Goal: Task Accomplishment & Management: Manage account settings

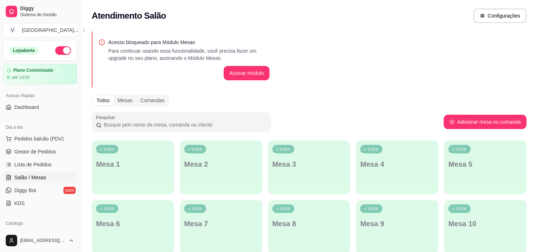
scroll to position [30, 0]
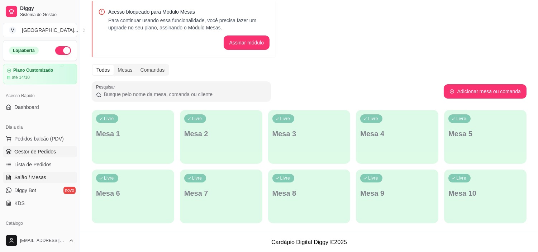
click at [14, 149] on span "Gestor de Pedidos" at bounding box center [35, 151] width 42 height 7
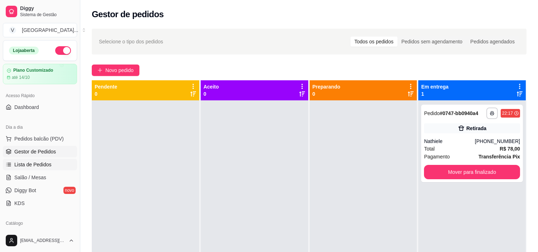
click at [49, 161] on span "Lista de Pedidos" at bounding box center [32, 164] width 37 height 7
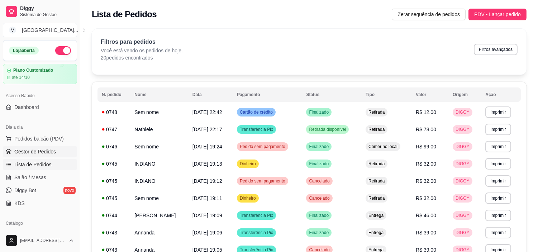
click at [37, 153] on span "Gestor de Pedidos" at bounding box center [35, 151] width 42 height 7
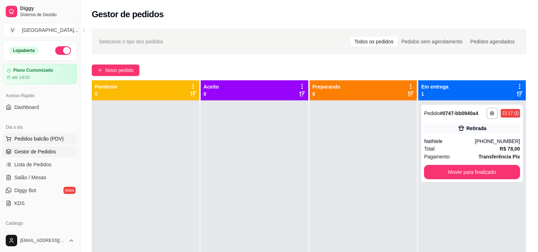
click at [34, 141] on span "Pedidos balcão (PDV)" at bounding box center [38, 138] width 49 height 7
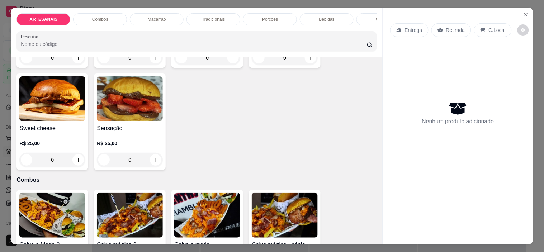
scroll to position [278, 0]
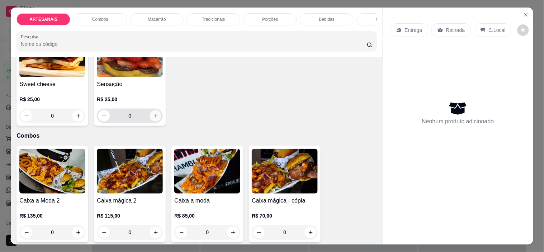
click at [155, 121] on button "increase-product-quantity" at bounding box center [155, 115] width 11 height 11
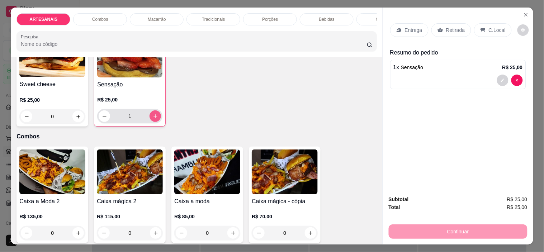
click at [155, 122] on button "increase-product-quantity" at bounding box center [154, 115] width 11 height 11
click at [155, 122] on button "increase-product-quantity" at bounding box center [155, 116] width 11 height 11
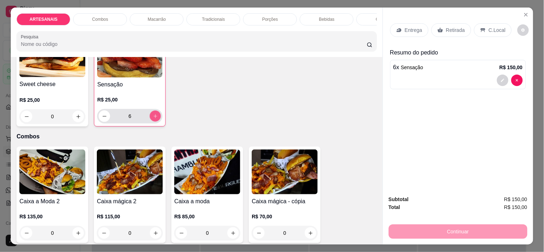
click at [155, 122] on button "increase-product-quantity" at bounding box center [155, 116] width 11 height 11
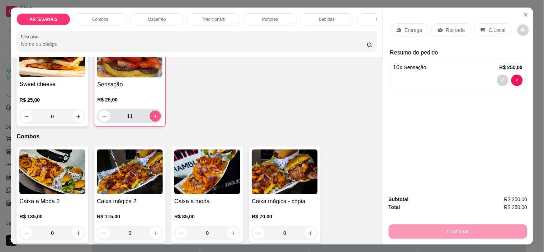
click at [155, 122] on button "increase-product-quantity" at bounding box center [155, 116] width 11 height 11
click at [155, 122] on button "increase-product-quantity" at bounding box center [154, 115] width 11 height 11
click at [155, 122] on button "increase-product-quantity" at bounding box center [155, 116] width 11 height 11
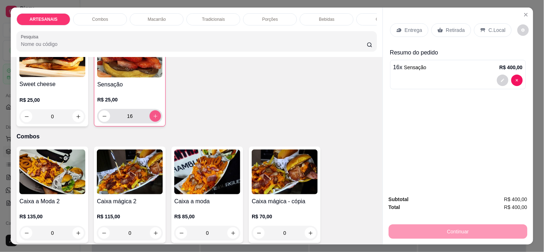
click at [155, 122] on button "increase-product-quantity" at bounding box center [154, 115] width 11 height 11
click at [99, 120] on button "decrease-product-quantity" at bounding box center [104, 116] width 11 height 11
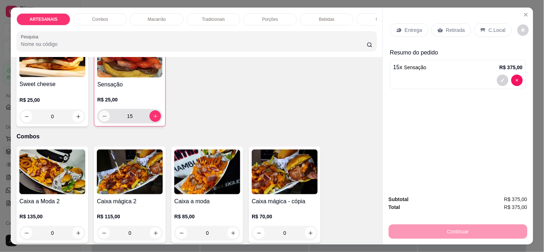
click at [99, 120] on button "decrease-product-quantity" at bounding box center [104, 116] width 11 height 11
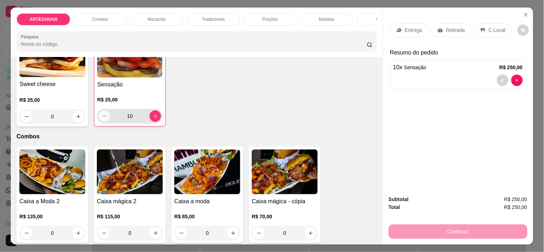
click at [99, 120] on button "decrease-product-quantity" at bounding box center [104, 116] width 11 height 11
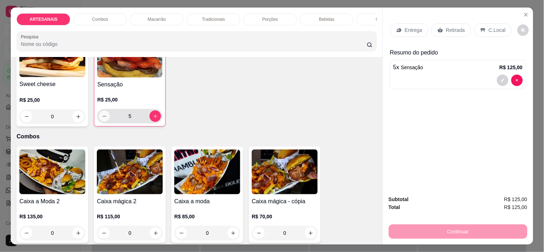
click at [99, 120] on button "decrease-product-quantity" at bounding box center [104, 116] width 11 height 11
click at [99, 120] on button "decrease-product-quantity" at bounding box center [104, 115] width 11 height 11
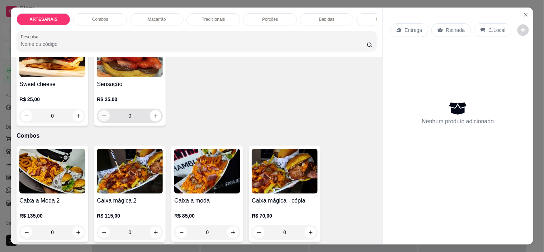
click at [98, 120] on button "decrease-product-quantity" at bounding box center [103, 115] width 11 height 11
click at [154, 121] on button "increase-product-quantity" at bounding box center [155, 115] width 11 height 11
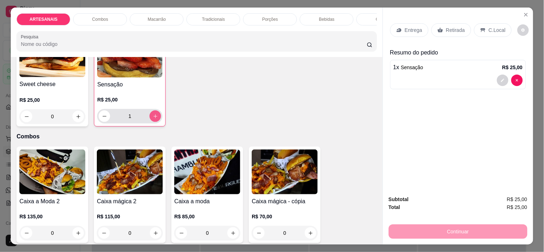
click at [154, 119] on icon "increase-product-quantity" at bounding box center [155, 116] width 5 height 5
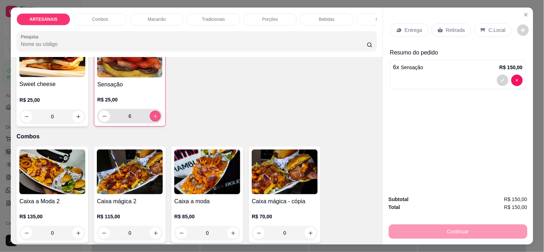
click at [154, 119] on icon "increase-product-quantity" at bounding box center [155, 116] width 5 height 5
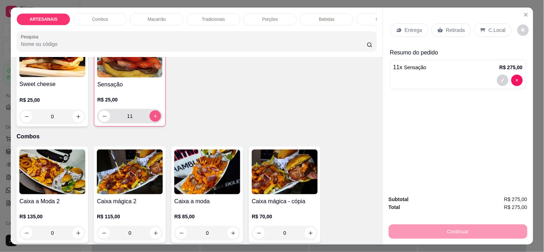
click at [154, 119] on icon "increase-product-quantity" at bounding box center [155, 116] width 5 height 5
click at [103, 119] on icon "decrease-product-quantity" at bounding box center [104, 116] width 5 height 5
click at [154, 116] on icon "increase-product-quantity" at bounding box center [155, 116] width 5 height 5
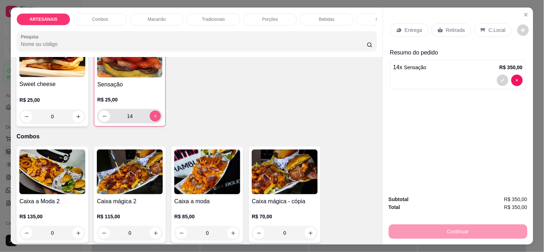
click at [154, 116] on icon "increase-product-quantity" at bounding box center [155, 116] width 5 height 5
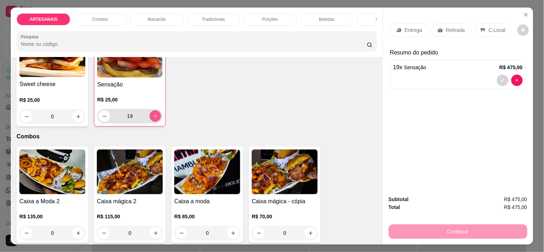
click at [154, 116] on icon "increase-product-quantity" at bounding box center [155, 116] width 5 height 5
type input "20"
click at [77, 122] on button "increase-product-quantity" at bounding box center [77, 116] width 11 height 11
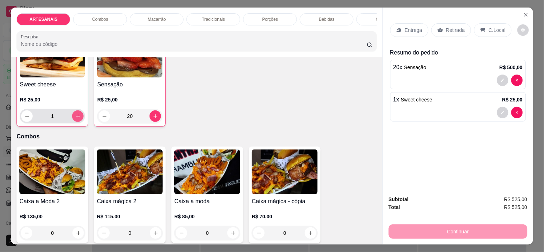
type input "1"
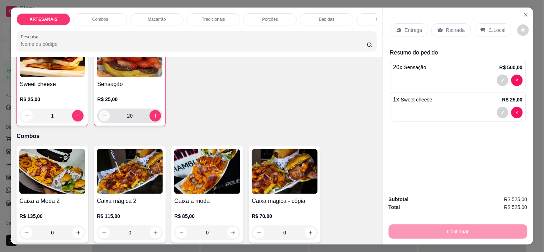
click at [103, 121] on button "decrease-product-quantity" at bounding box center [104, 115] width 11 height 11
click at [102, 117] on icon "decrease-product-quantity" at bounding box center [104, 115] width 5 height 5
type input "18"
click at [25, 121] on button "decrease-product-quantity" at bounding box center [27, 115] width 11 height 11
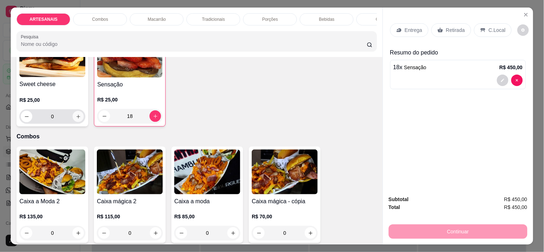
click at [76, 119] on icon "increase-product-quantity" at bounding box center [78, 116] width 5 height 5
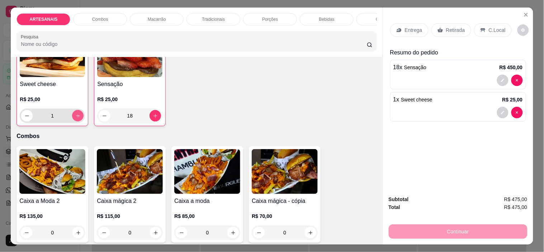
click at [75, 119] on icon "increase-product-quantity" at bounding box center [77, 115] width 5 height 5
type input "2"
click at [102, 116] on icon "decrease-product-quantity" at bounding box center [104, 115] width 5 height 5
type input "16"
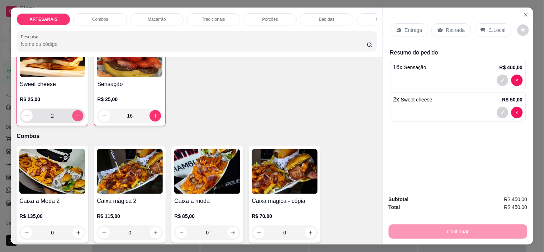
click at [76, 118] on icon "increase-product-quantity" at bounding box center [78, 116] width 4 height 4
type input "4"
click at [111, 117] on input "16" at bounding box center [129, 116] width 39 height 14
click at [525, 12] on icon "Close" at bounding box center [526, 15] width 6 height 6
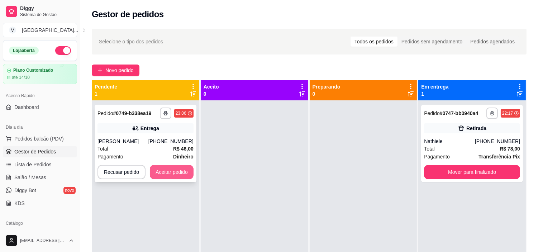
click at [171, 168] on button "Aceitar pedido" at bounding box center [172, 172] width 44 height 14
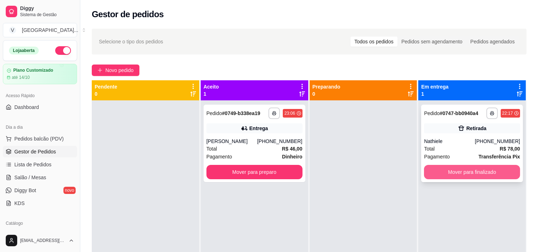
click at [489, 170] on button "Mover para finalizado" at bounding box center [472, 172] width 96 height 14
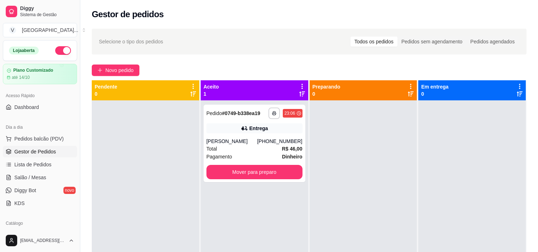
click at [55, 48] on button "button" at bounding box center [63, 50] width 16 height 9
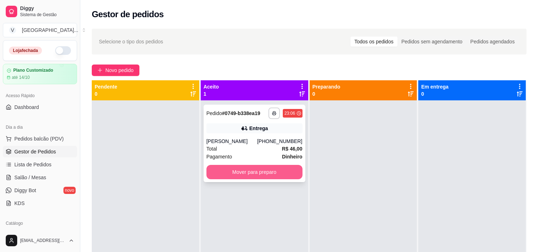
click at [277, 174] on button "Mover para preparo" at bounding box center [254, 172] width 96 height 14
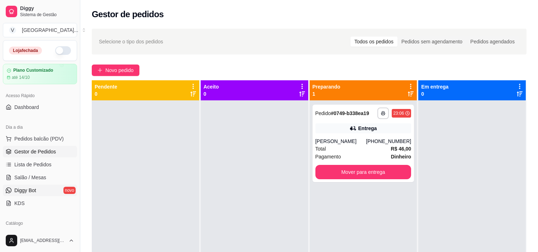
click at [40, 191] on link "Diggy Bot novo" at bounding box center [40, 190] width 74 height 11
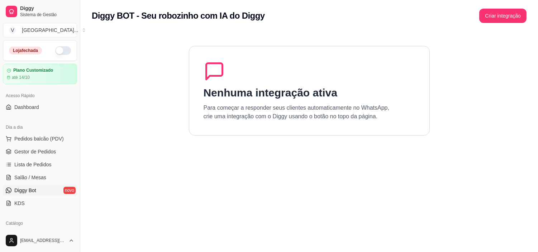
click at [46, 196] on ul "Pedidos balcão (PDV) Gestor de Pedidos Lista de Pedidos Salão / Mesas Diggy Bot…" at bounding box center [40, 171] width 74 height 76
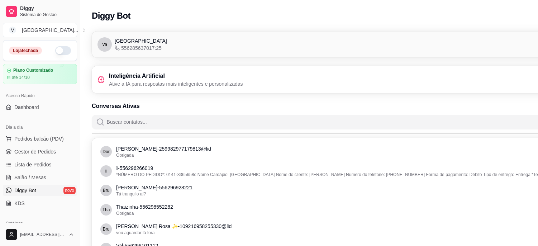
drag, startPoint x: 33, startPoint y: 196, endPoint x: 35, endPoint y: 189, distance: 7.4
click at [35, 189] on ul "Pedidos balcão (PDV) Gestor de Pedidos Lista de Pedidos Salão / Mesas Diggy Bot…" at bounding box center [40, 171] width 74 height 76
click at [35, 202] on link "KDS" at bounding box center [40, 202] width 74 height 11
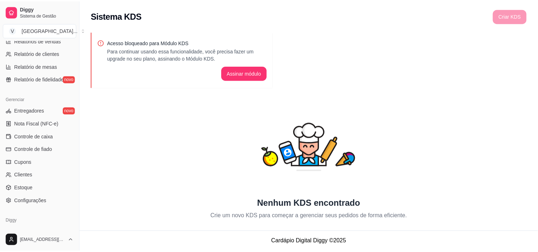
scroll to position [263, 0]
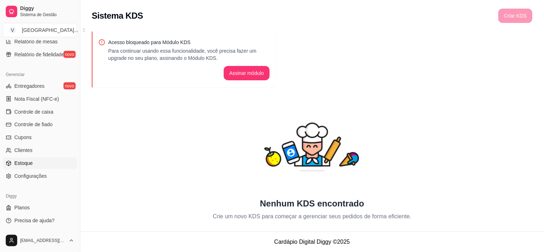
click at [52, 163] on link "Estoque" at bounding box center [40, 163] width 74 height 11
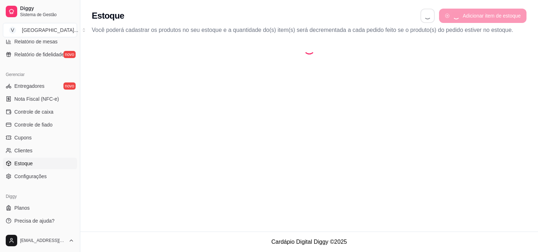
select select "QUANTITY_ORDER"
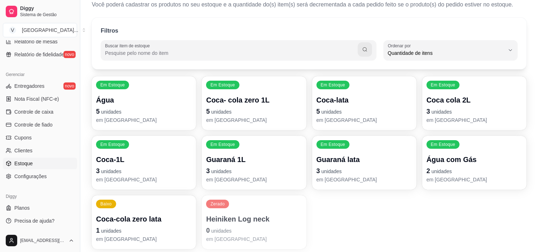
scroll to position [40, 0]
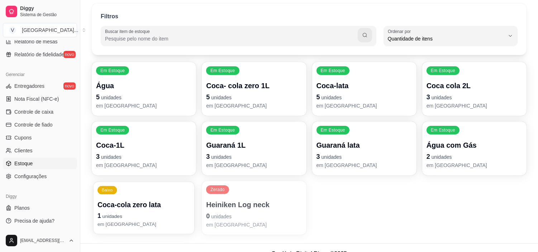
click at [133, 206] on p "Coca-cola zero lata" at bounding box center [143, 205] width 93 height 10
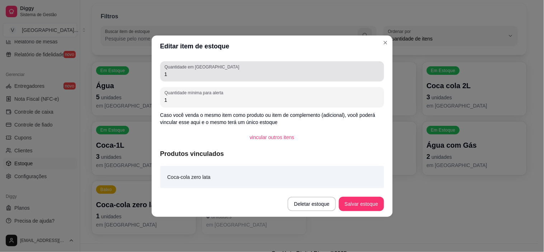
click at [328, 80] on div "Quantidade em estoque 1" at bounding box center [272, 71] width 224 height 20
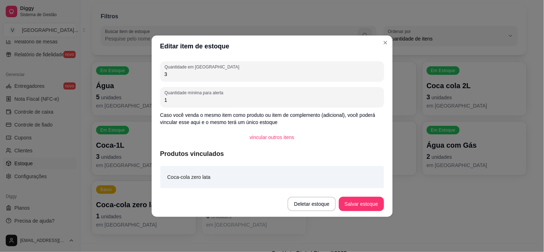
type input "3"
click at [370, 198] on button "Salvar estoque" at bounding box center [361, 204] width 44 height 14
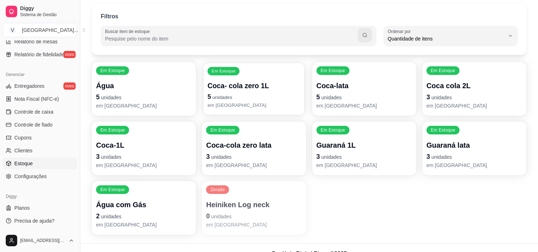
click at [262, 102] on p "em [GEOGRAPHIC_DATA]" at bounding box center [253, 105] width 93 height 7
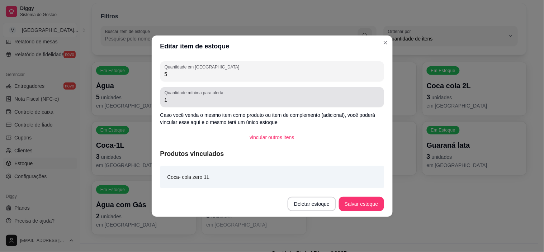
click at [215, 95] on label "Quantidade mínima para alerta" at bounding box center [194, 93] width 61 height 6
click at [215, 96] on input "1" at bounding box center [271, 99] width 215 height 7
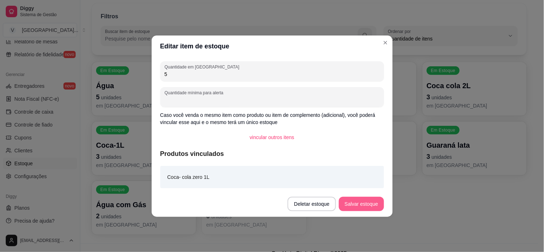
click at [356, 207] on button "Salvar estoque" at bounding box center [361, 204] width 45 height 14
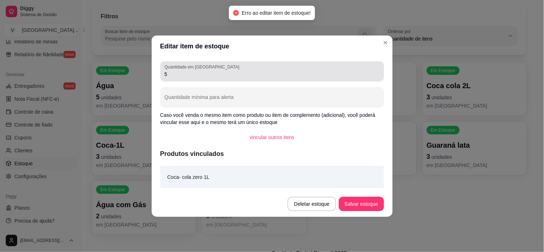
click at [295, 66] on div "5" at bounding box center [271, 71] width 215 height 14
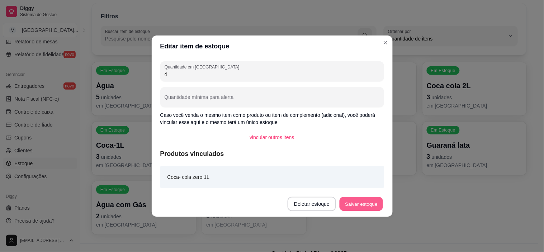
click at [356, 209] on button "Salvar estoque" at bounding box center [361, 204] width 44 height 14
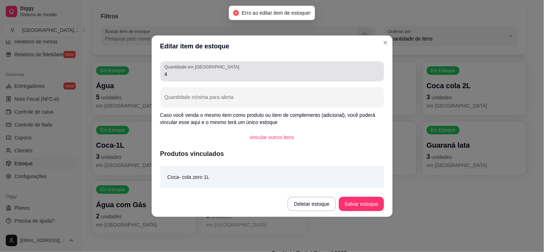
click at [301, 71] on input "4" at bounding box center [271, 74] width 215 height 7
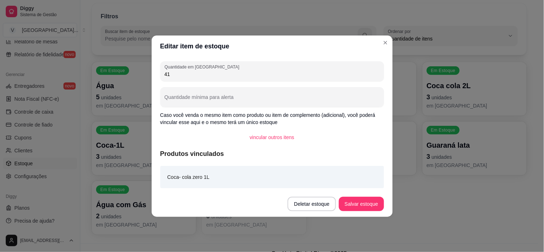
type input "4"
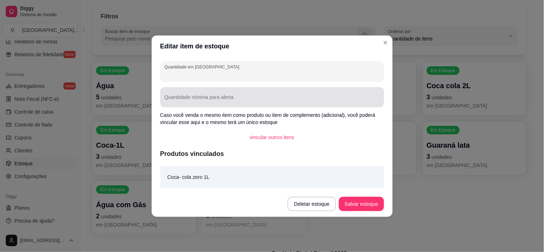
click at [298, 102] on input "Quantidade mínima para alerta" at bounding box center [271, 99] width 215 height 7
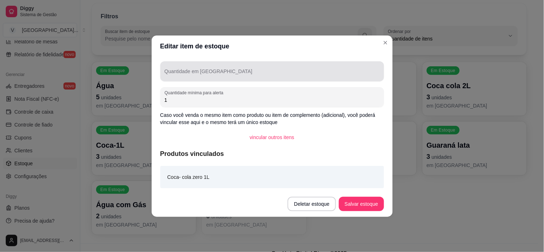
type input "1"
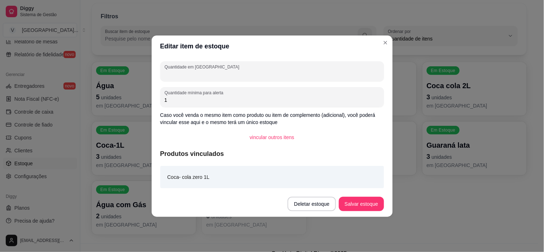
click at [237, 75] on input "Quantidade em [GEOGRAPHIC_DATA]" at bounding box center [271, 74] width 215 height 7
type input "1"
click at [366, 210] on button "Salvar estoque" at bounding box center [361, 204] width 45 height 14
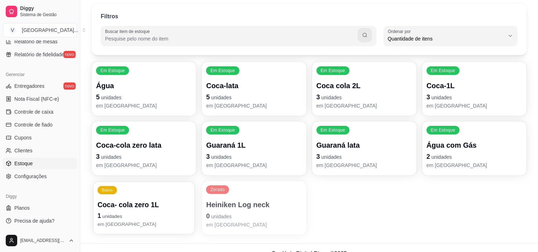
click at [122, 212] on p "1 unidades" at bounding box center [143, 216] width 93 height 10
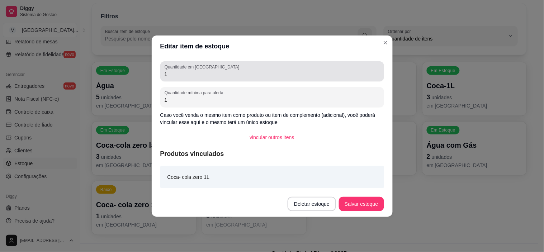
click at [187, 68] on label "Quantidade em [GEOGRAPHIC_DATA]" at bounding box center [202, 67] width 77 height 6
click at [187, 71] on input "1" at bounding box center [271, 74] width 215 height 7
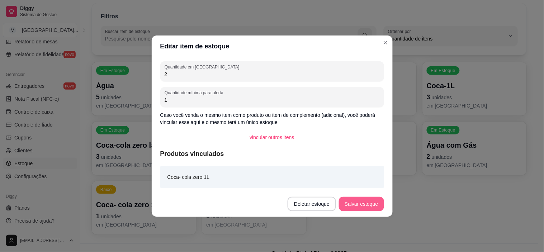
type input "2"
click at [378, 205] on button "Salvar estoque" at bounding box center [361, 204] width 45 height 14
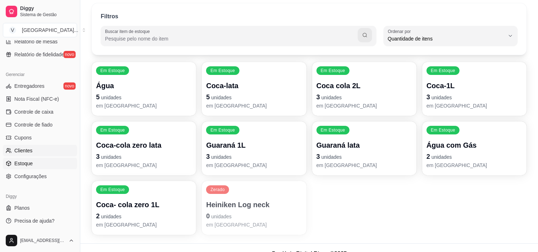
click at [9, 148] on icon at bounding box center [9, 151] width 6 height 6
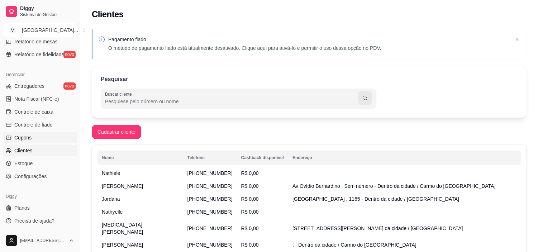
click at [24, 139] on span "Cupons" at bounding box center [22, 137] width 17 height 7
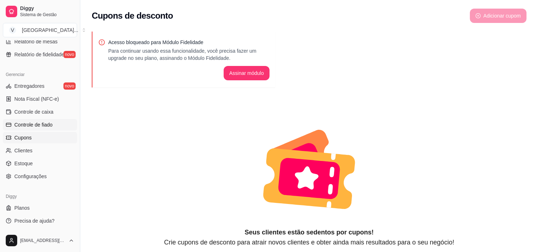
click at [27, 125] on span "Controle de fiado" at bounding box center [33, 124] width 38 height 7
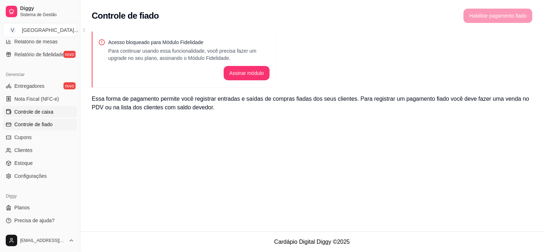
click at [30, 112] on span "Controle de caixa" at bounding box center [33, 111] width 39 height 7
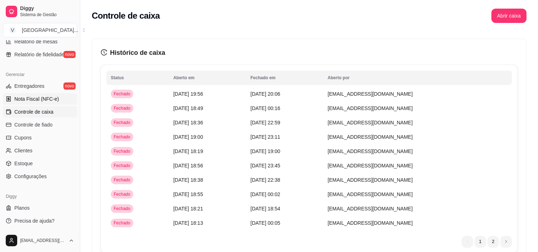
click at [42, 96] on span "Nota Fiscal (NFC-e)" at bounding box center [36, 98] width 44 height 7
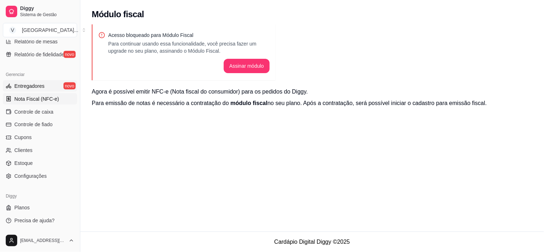
click at [45, 83] on link "Entregadores novo" at bounding box center [40, 85] width 74 height 11
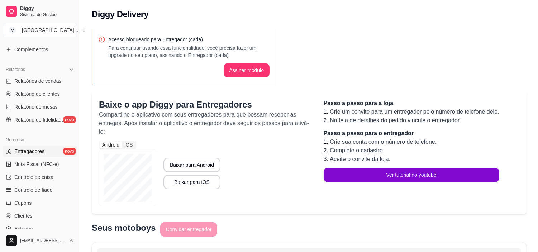
scroll to position [184, 0]
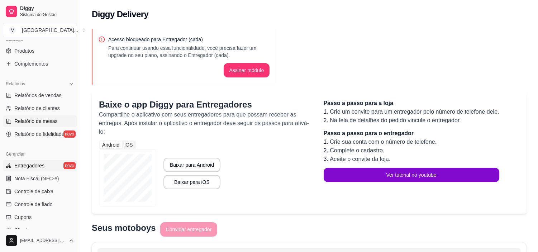
click at [23, 123] on span "Relatório de mesas" at bounding box center [35, 121] width 43 height 7
select select "TOTAL_OF_ORDERS"
select select "7"
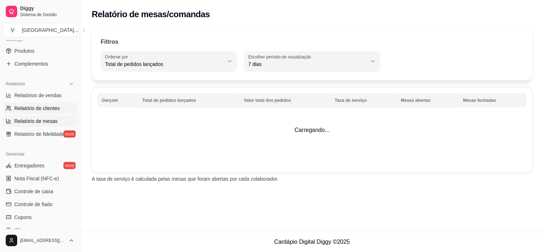
click at [30, 110] on span "Relatório de clientes" at bounding box center [37, 108] width 46 height 7
select select "30"
select select "HIGHEST_TOTAL_SPENT_WITH_ORDERS"
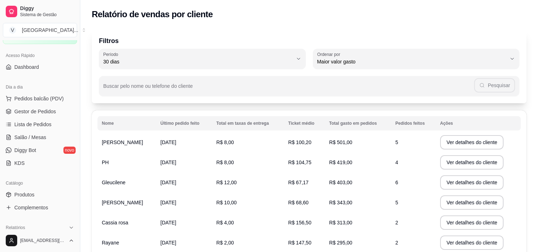
scroll to position [24, 0]
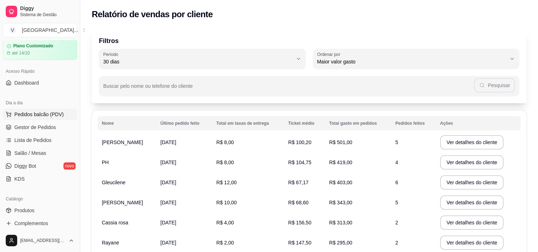
click at [36, 115] on span "Pedidos balcão (PDV)" at bounding box center [38, 114] width 49 height 7
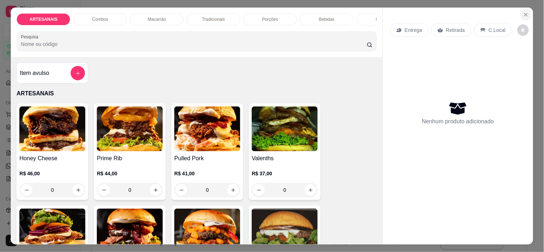
click at [523, 12] on icon "Close" at bounding box center [526, 15] width 6 height 6
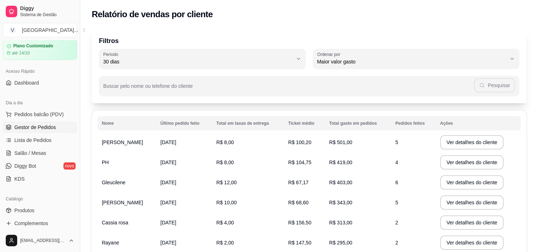
click at [41, 128] on span "Gestor de Pedidos" at bounding box center [35, 127] width 42 height 7
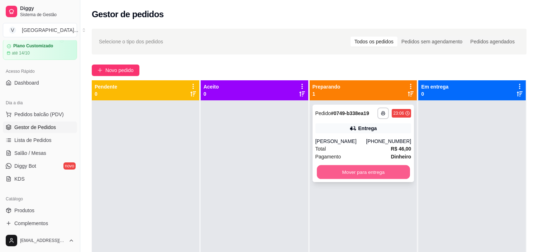
click at [345, 174] on button "Mover para entrega" at bounding box center [363, 172] width 93 height 14
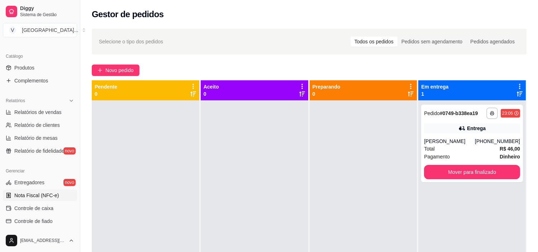
scroll to position [224, 0]
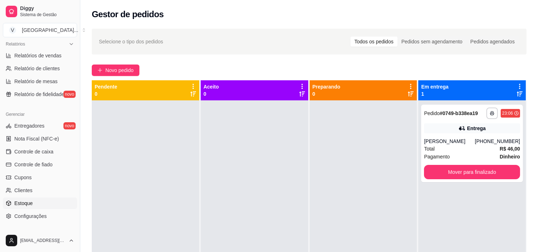
click at [36, 198] on link "Estoque" at bounding box center [40, 202] width 74 height 11
select select "QUANTITY_ORDER"
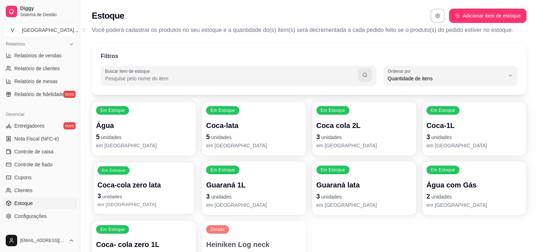
click at [134, 173] on div "Em Estoque Coca-cola zero lata 3 unidades em [GEOGRAPHIC_DATA]" at bounding box center [143, 188] width 101 height 52
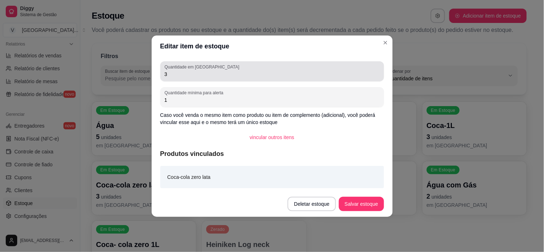
click at [271, 74] on input "3" at bounding box center [271, 74] width 215 height 7
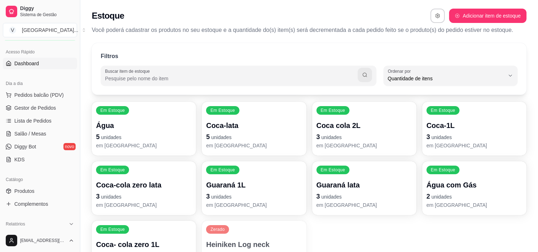
scroll to position [24, 0]
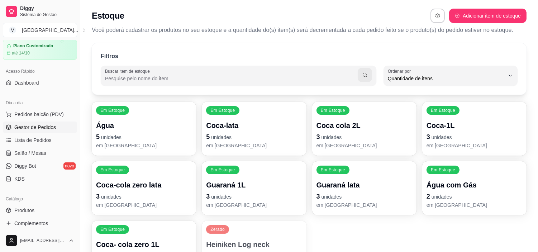
click at [45, 126] on span "Gestor de Pedidos" at bounding box center [35, 127] width 42 height 7
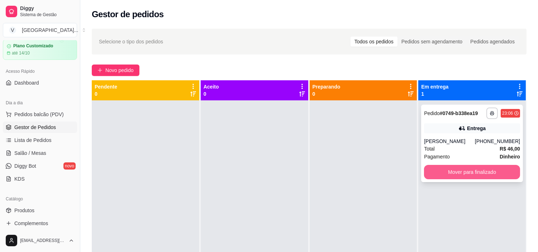
click at [451, 173] on button "Mover para finalizado" at bounding box center [472, 172] width 96 height 14
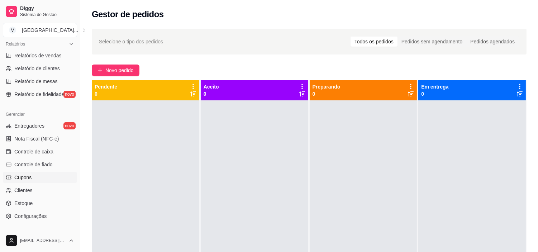
scroll to position [263, 0]
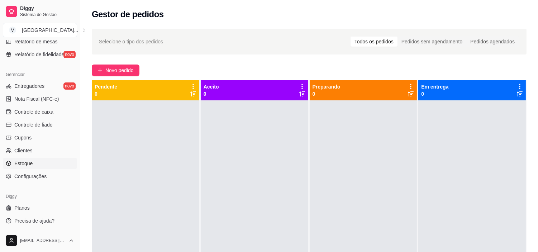
click at [52, 163] on link "Estoque" at bounding box center [40, 163] width 74 height 11
select select "QUANTITY_ORDER"
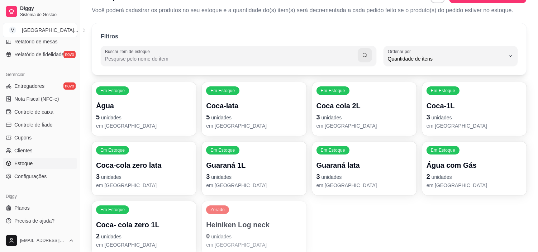
scroll to position [40, 0]
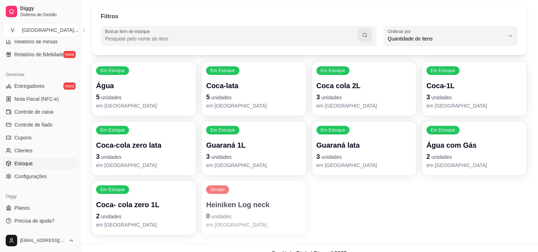
click at [128, 150] on div "Coca-cola zero lata 3 unidades em [GEOGRAPHIC_DATA]" at bounding box center [144, 154] width 96 height 29
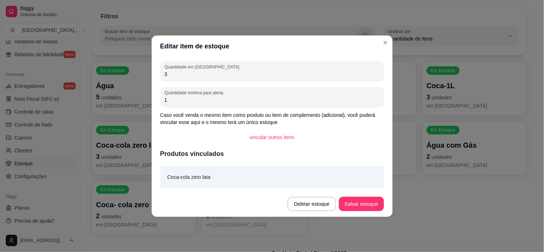
click at [199, 74] on input "3" at bounding box center [271, 74] width 215 height 7
type input "2"
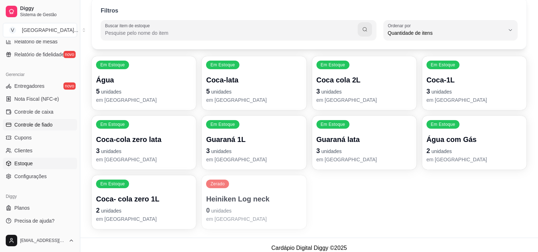
scroll to position [52, 0]
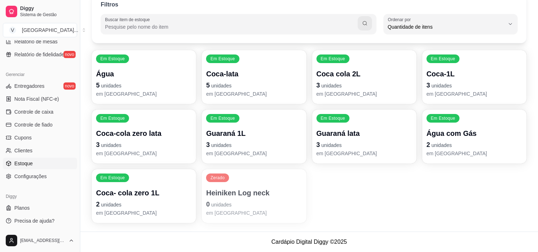
drag, startPoint x: 78, startPoint y: 170, endPoint x: 79, endPoint y: 162, distance: 8.7
click at [79, 162] on button "Toggle Sidebar" at bounding box center [80, 126] width 6 height 252
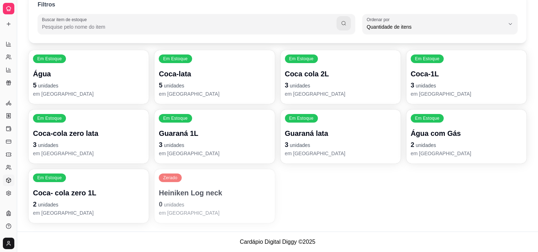
scroll to position [119, 0]
drag, startPoint x: 17, startPoint y: 119, endPoint x: 45, endPoint y: 122, distance: 27.7
click at [45, 122] on div "Diggy Sistema de Gestão V [GEOGRAPHIC_DATA] ... Loja fechada Plano Customizado …" at bounding box center [269, 100] width 538 height 304
drag, startPoint x: 16, startPoint y: 112, endPoint x: 27, endPoint y: 114, distance: 11.3
click at [27, 114] on div "Diggy Sistema de Gestão V [GEOGRAPHIC_DATA] ... Loja fechada Plano Customizado …" at bounding box center [269, 100] width 538 height 304
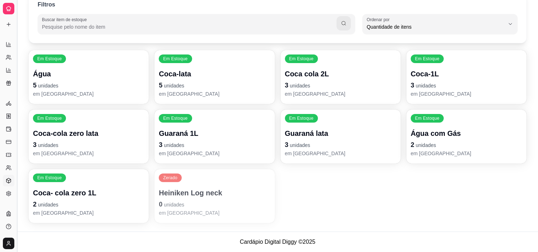
click at [16, 111] on button "Toggle Sidebar" at bounding box center [17, 126] width 6 height 252
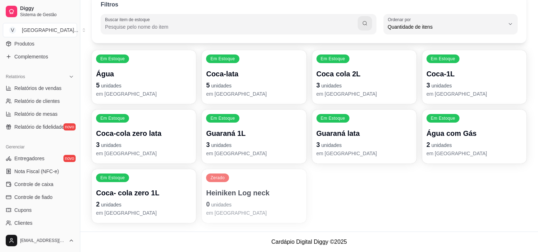
scroll to position [176, 0]
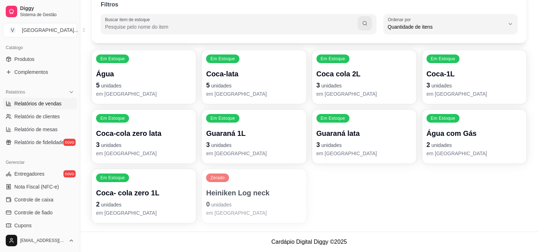
click at [44, 100] on span "Relatórios de vendas" at bounding box center [37, 103] width 47 height 7
select select "ALL"
select select "0"
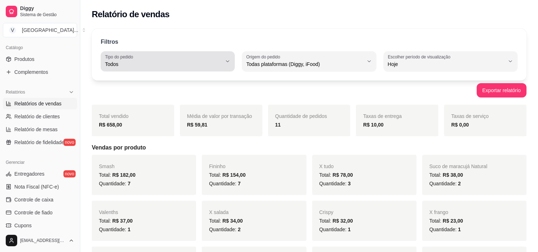
click at [217, 65] on span "Todos" at bounding box center [163, 64] width 117 height 7
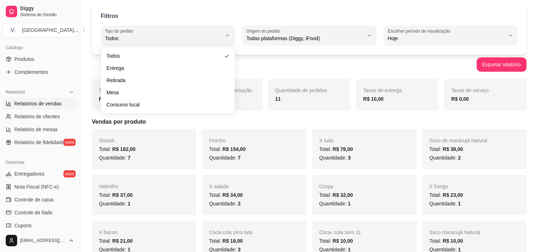
scroll to position [40, 0]
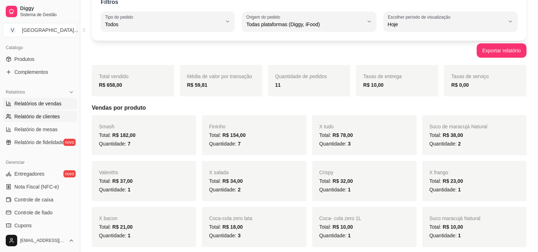
click at [25, 114] on span "Relatório de clientes" at bounding box center [37, 116] width 46 height 7
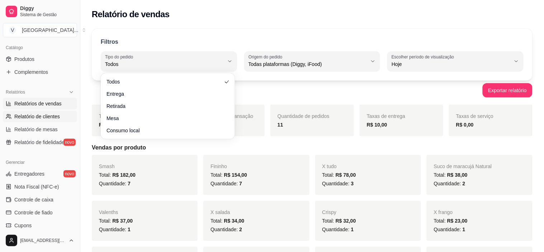
select select "30"
select select "HIGHEST_TOTAL_SPENT_WITH_ORDERS"
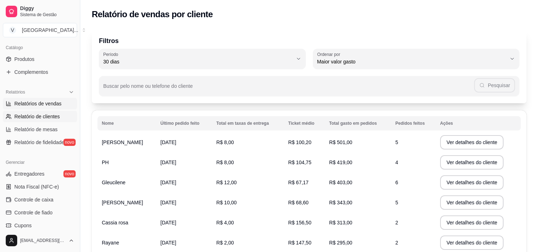
click at [55, 103] on span "Relatórios de vendas" at bounding box center [37, 103] width 47 height 7
select select "ALL"
select select "0"
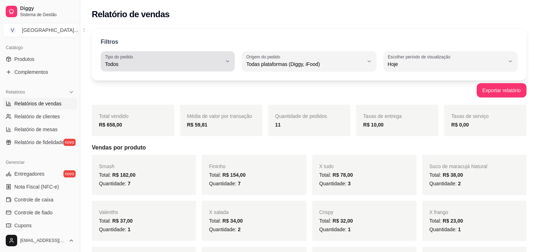
click at [223, 60] on button "Tipo do pedido Todos" at bounding box center [168, 61] width 134 height 20
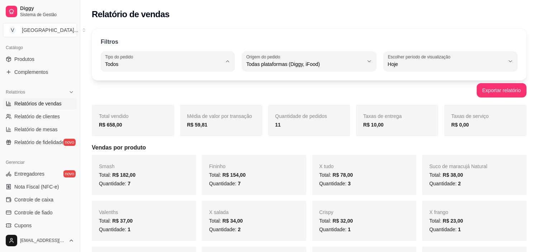
click at [183, 92] on span "Entrega" at bounding box center [164, 93] width 111 height 7
type input "DELIVERY"
select select "DELIVERY"
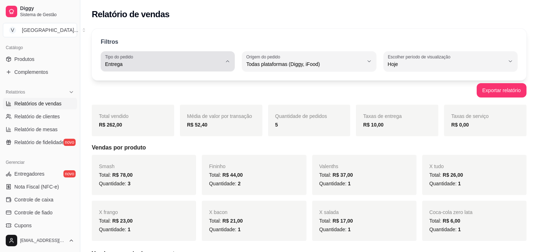
click at [210, 56] on div "Entrega" at bounding box center [163, 61] width 117 height 14
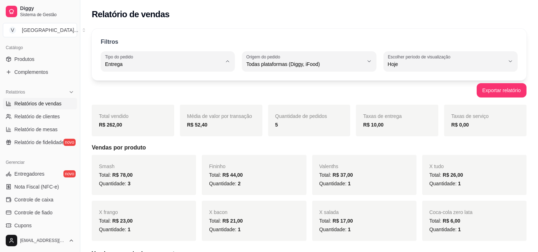
click at [178, 81] on span "Todos" at bounding box center [164, 81] width 111 height 7
type input "ALL"
select select "ALL"
